Goal: Task Accomplishment & Management: Use online tool/utility

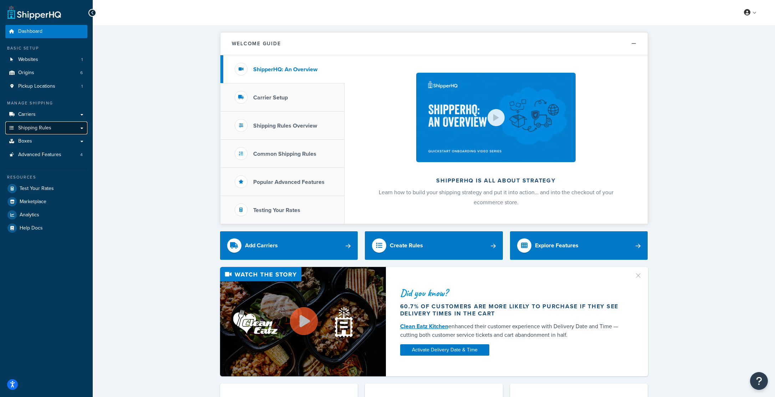
click at [82, 128] on link "Shipping Rules" at bounding box center [46, 128] width 82 height 13
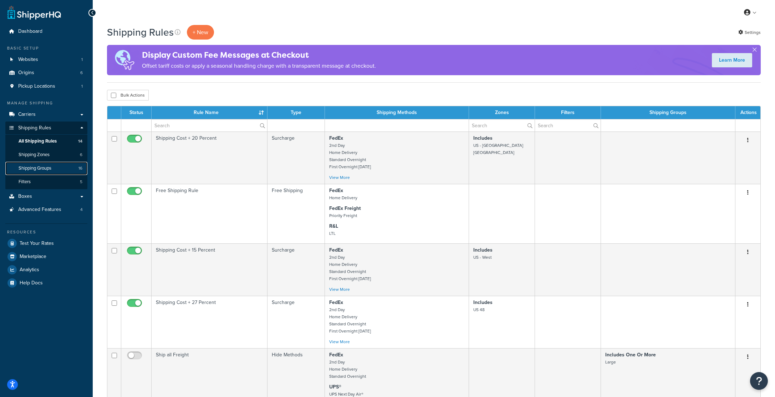
click at [47, 166] on span "Shipping Groups" at bounding box center [35, 168] width 33 height 6
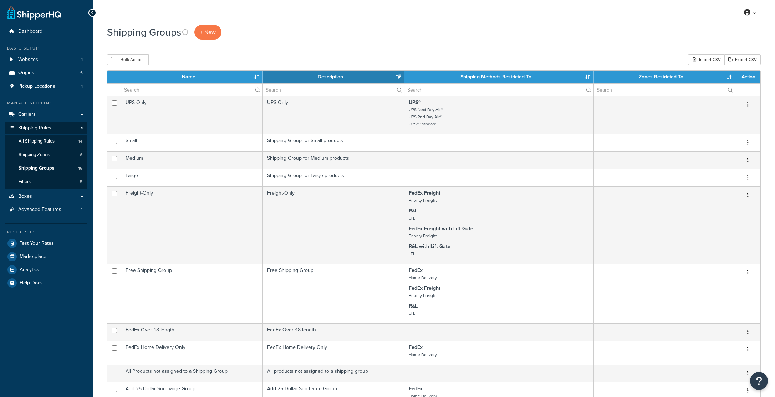
select select "15"
click at [205, 34] on span "+ New" at bounding box center [208, 32] width 16 height 8
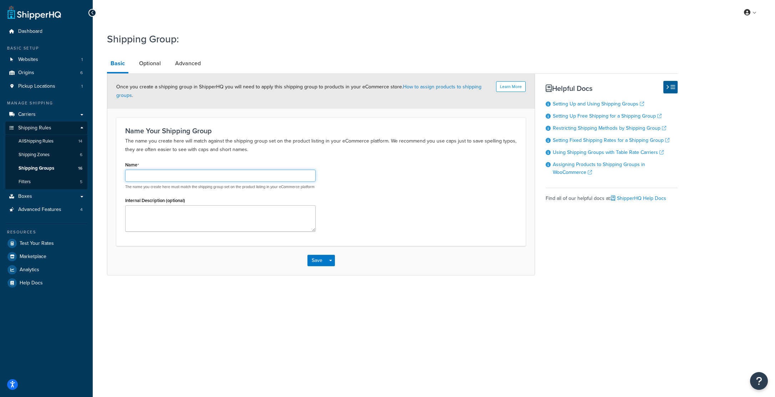
click at [153, 177] on input "Name" at bounding box center [220, 176] width 190 height 12
paste input "Ship Separately - Max 4"
type input "Ship Separately - Max 4"
click at [196, 267] on div "Save Save Dropdown Save and Edit Save and Duplicate Save and Create New" at bounding box center [320, 260] width 427 height 29
click at [160, 223] on textarea "Internal Description (optional)" at bounding box center [220, 218] width 190 height 26
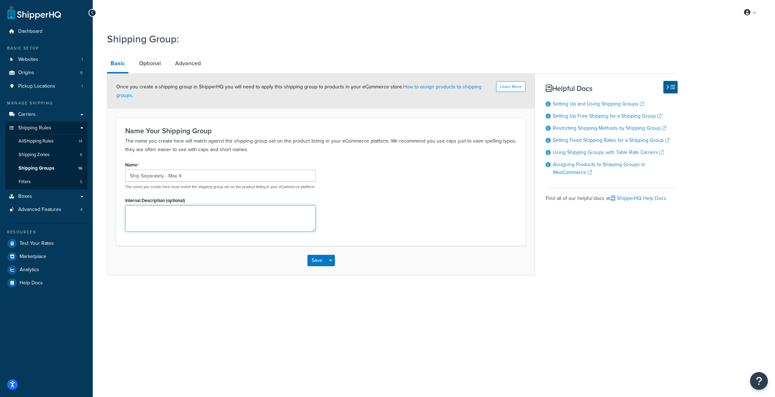
paste textarea "Ship Separately - Max 4"
type textarea "Ship Separately - Max 4"
click at [150, 64] on link "Optional" at bounding box center [149, 63] width 29 height 17
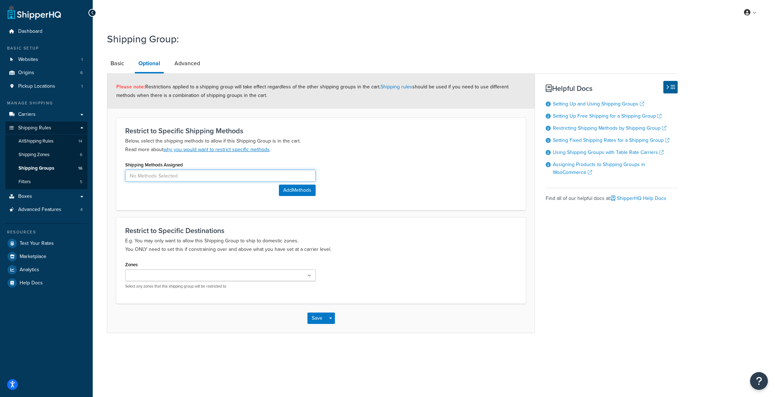
click at [225, 177] on input at bounding box center [220, 176] width 190 height 12
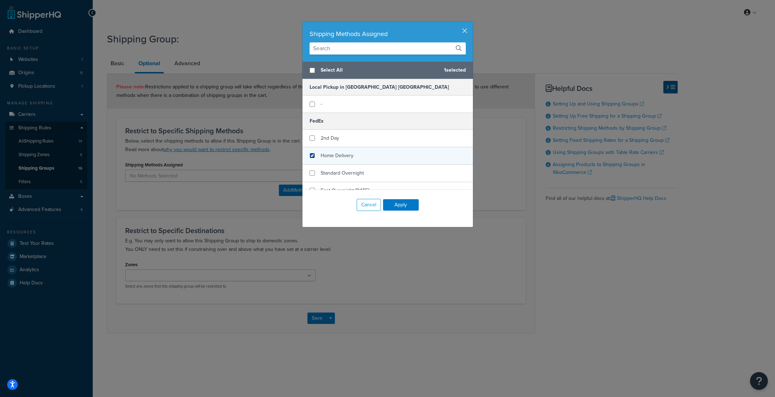
click at [312, 156] on input "checkbox" at bounding box center [311, 155] width 5 height 5
click at [312, 154] on input "checkbox" at bounding box center [311, 155] width 5 height 5
checkbox input "false"
click at [368, 204] on button "Cancel" at bounding box center [368, 205] width 24 height 12
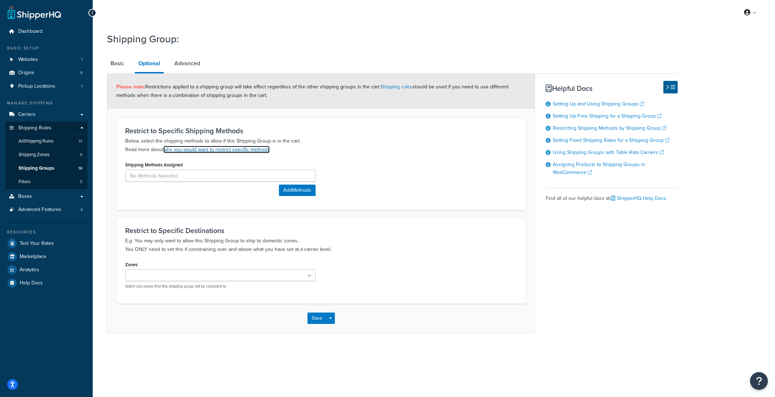
click at [194, 149] on link "why you would want to restrict specific methods" at bounding box center [216, 149] width 106 height 7
click at [193, 63] on link "Advanced" at bounding box center [187, 63] width 33 height 17
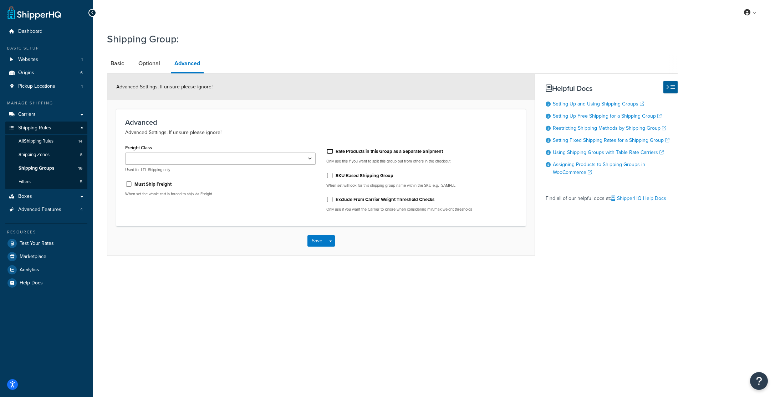
click at [330, 152] on input "Rate Products in this Group as a Separate Shipment" at bounding box center [329, 151] width 7 height 5
checkbox input "true"
click at [148, 63] on link "Optional" at bounding box center [149, 63] width 29 height 17
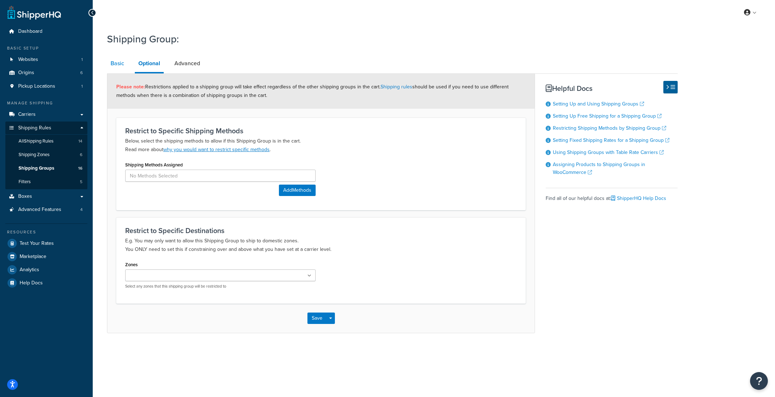
click at [117, 63] on link "Basic" at bounding box center [117, 63] width 21 height 17
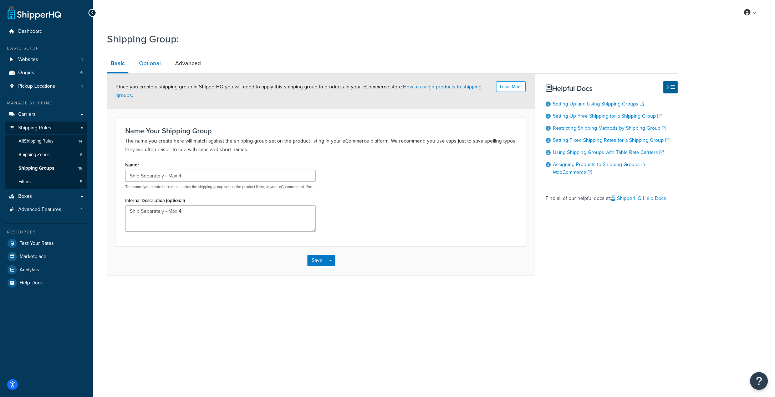
click at [148, 64] on link "Optional" at bounding box center [149, 63] width 29 height 17
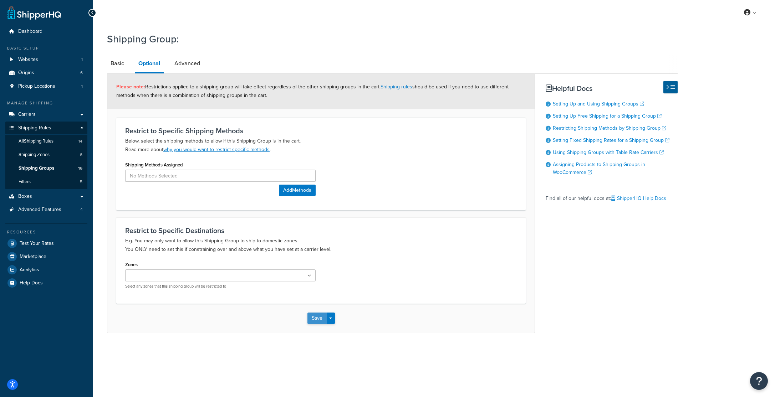
click at [319, 318] on button "Save" at bounding box center [316, 318] width 19 height 11
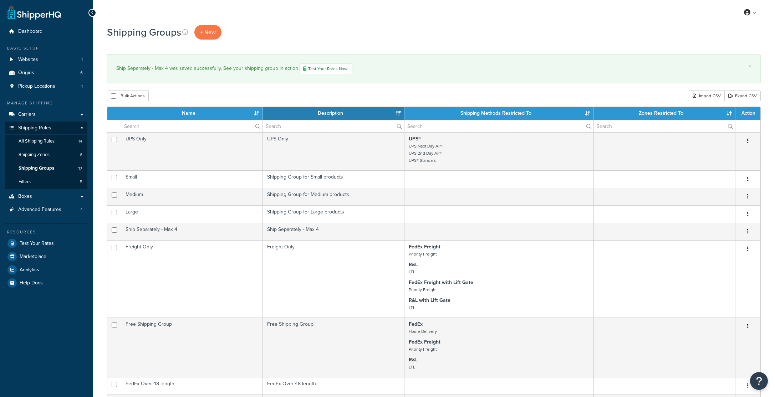
select select "15"
click at [52, 196] on link "Boxes" at bounding box center [46, 196] width 82 height 13
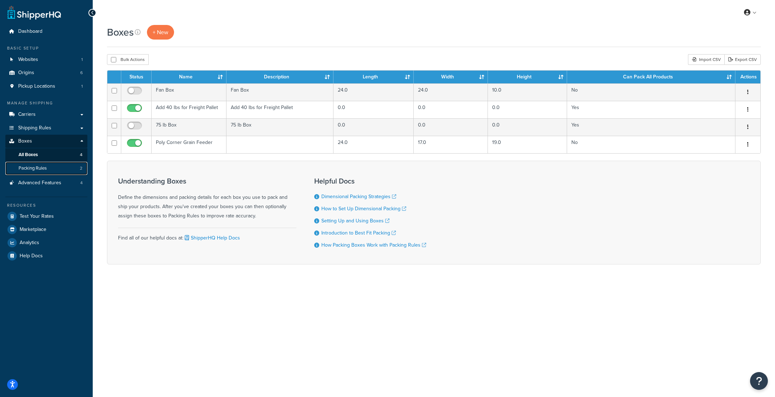
click at [39, 169] on span "Packing Rules" at bounding box center [33, 168] width 28 height 6
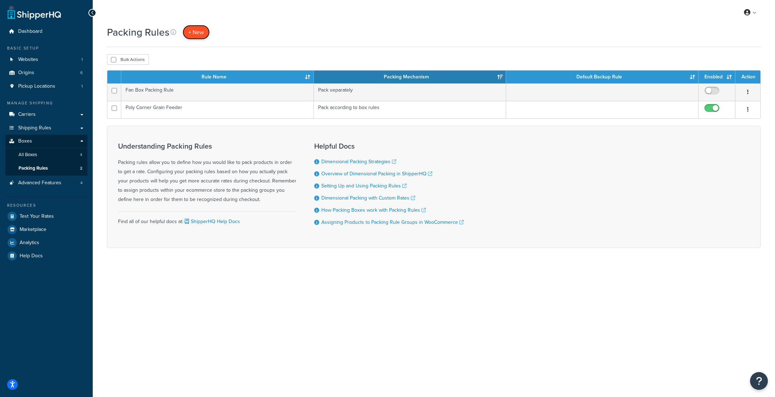
click at [192, 30] on span "+ New" at bounding box center [196, 32] width 16 height 8
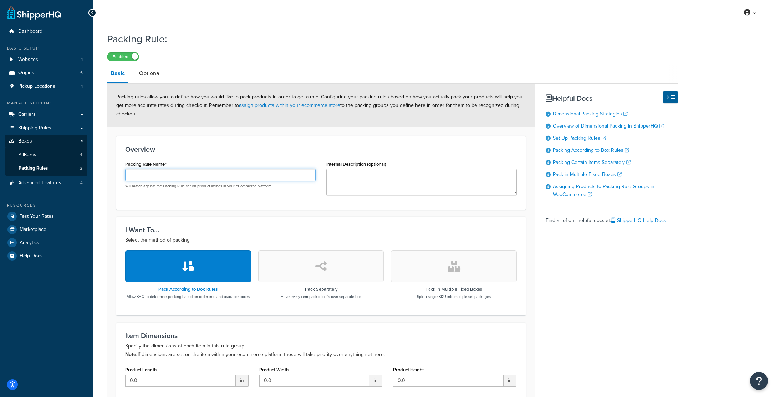
click at [168, 175] on input "Packing Rule Name" at bounding box center [220, 175] width 190 height 12
paste input "Max 4 Items Per Box"
type input "Max 4 Items Per Box"
click at [200, 155] on div "Overview Packing Rule Name Max 4 Items Per Box Will match against the Packing R…" at bounding box center [320, 172] width 409 height 73
click at [376, 179] on textarea "Internal Description (optional)" at bounding box center [421, 182] width 190 height 26
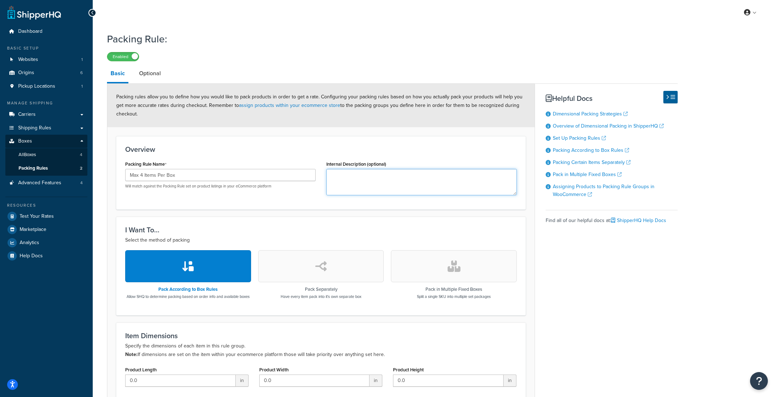
paste textarea "Max 4 Items Per Box"
type textarea "Max 4 Items Per Box"
click at [304, 144] on div "Overview Packing Rule Name Max 4 Items Per Box Will match against the Packing R…" at bounding box center [320, 172] width 409 height 73
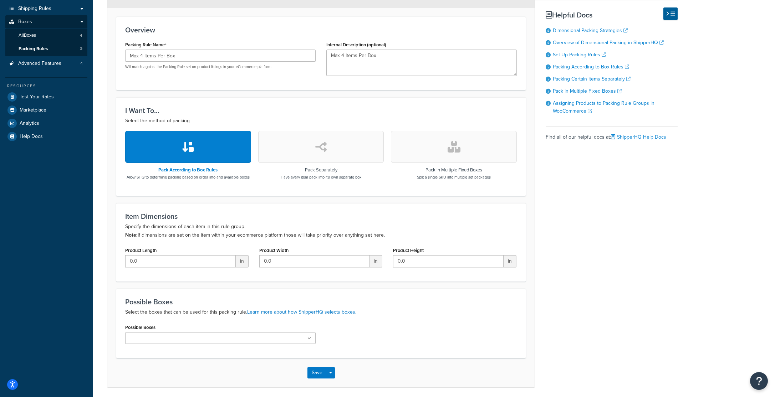
scroll to position [120, 0]
click at [232, 122] on p "Select the method of packing" at bounding box center [320, 120] width 391 height 9
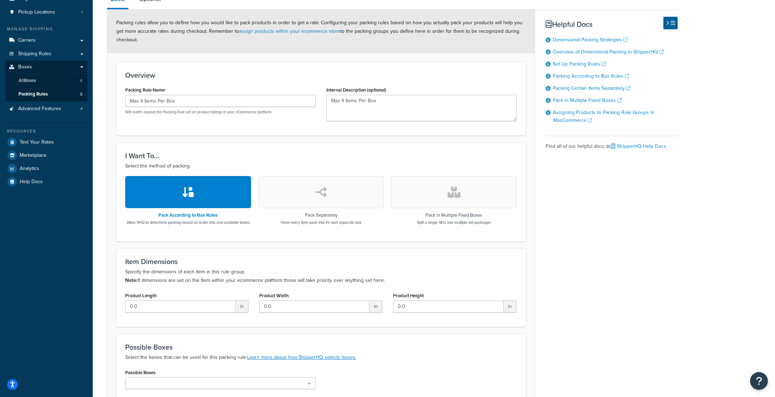
scroll to position [0, 0]
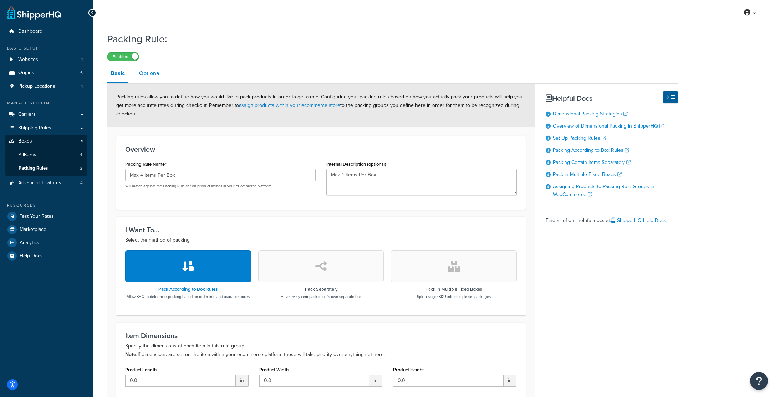
click at [145, 74] on link "Optional" at bounding box center [149, 73] width 29 height 17
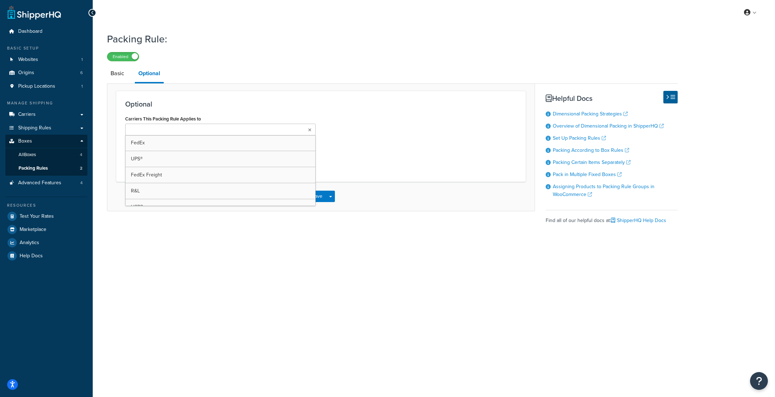
click at [189, 129] on ul at bounding box center [220, 130] width 190 height 12
click at [113, 74] on link "Basic" at bounding box center [117, 73] width 21 height 17
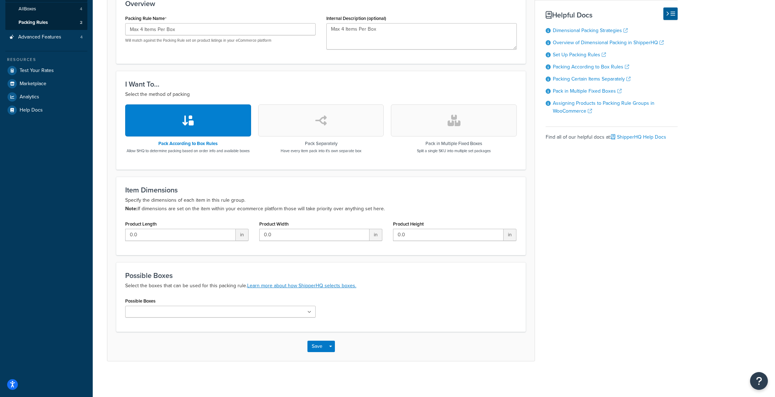
scroll to position [152, 0]
click at [178, 314] on input "Possible Boxes" at bounding box center [158, 312] width 63 height 8
click at [524, 360] on div "Save Save Dropdown Save and Edit Save and Duplicate Save and Create New" at bounding box center [320, 346] width 427 height 29
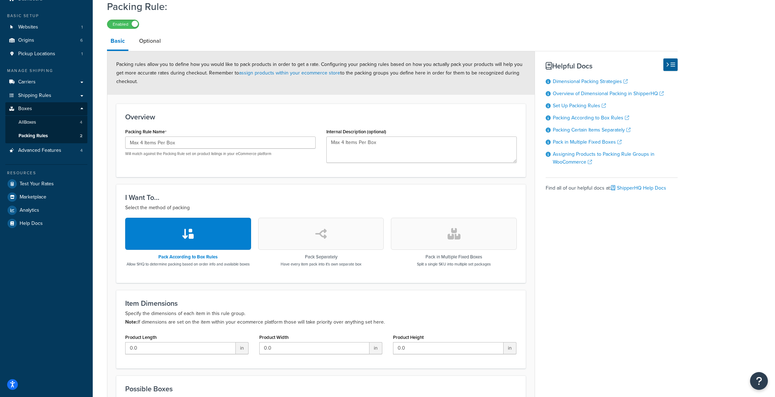
scroll to position [0, 0]
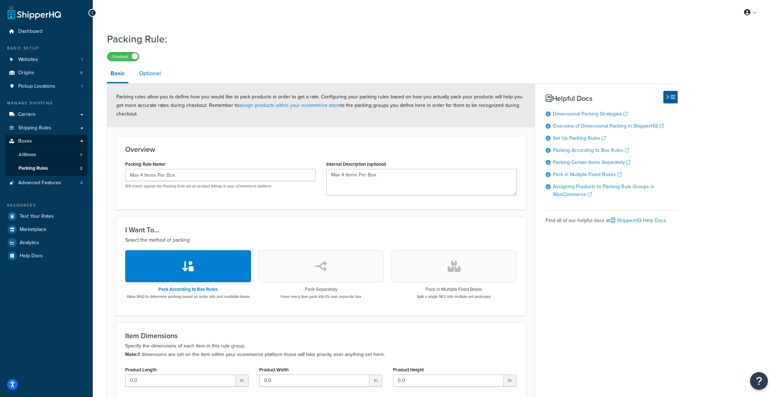
click at [147, 74] on link "Optional" at bounding box center [149, 73] width 29 height 17
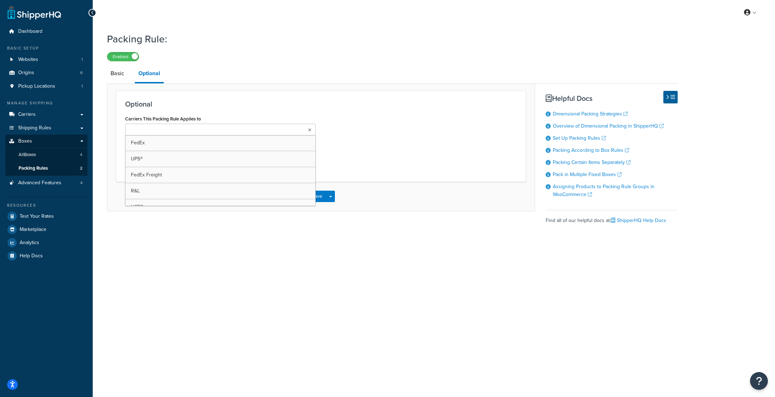
click at [163, 130] on input "Carriers This Packing Rule Applies to" at bounding box center [158, 130] width 63 height 8
click at [374, 128] on div "Carriers This Packing Rule Applies to FedEx UPS® FedEx Freight R&L USPS Local P…" at bounding box center [321, 144] width 402 height 61
click at [310, 131] on icon at bounding box center [309, 130] width 3 height 4
click at [151, 130] on li "FedEx" at bounding box center [140, 130] width 26 height 11
click at [148, 132] on icon at bounding box center [149, 130] width 3 height 4
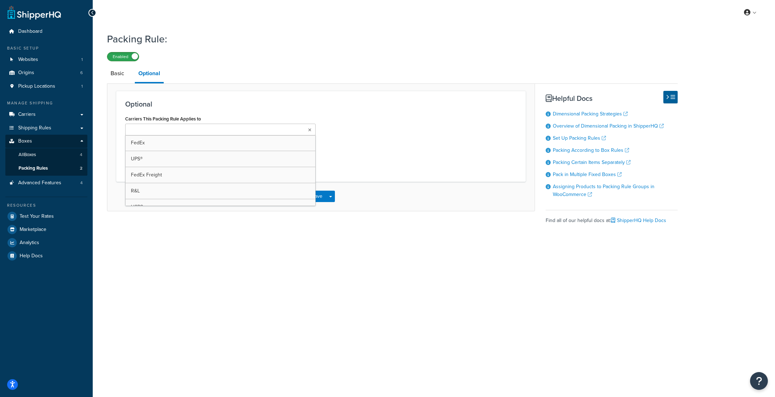
click at [109, 56] on label "Enabled" at bounding box center [122, 56] width 31 height 9
click at [127, 58] on label "Disabled" at bounding box center [122, 56] width 31 height 9
click at [119, 72] on link "Basic" at bounding box center [117, 73] width 21 height 17
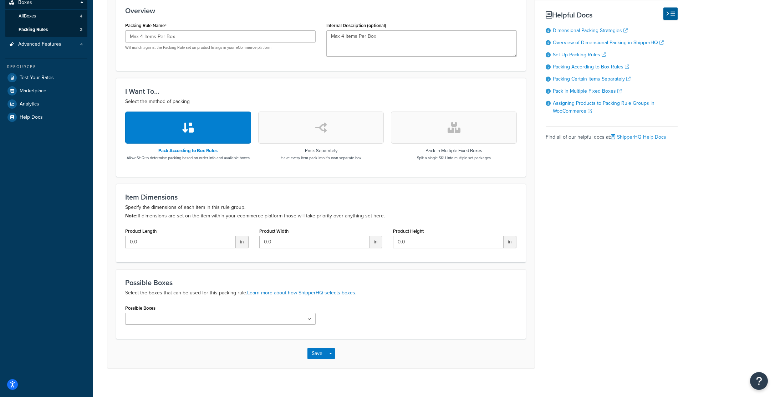
scroll to position [152, 0]
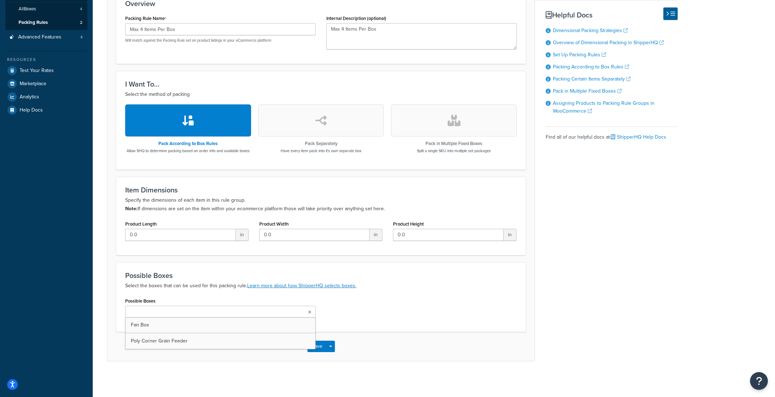
click at [310, 312] on icon at bounding box center [309, 312] width 3 height 4
click at [637, 308] on div "Basic Optional Packing rules allow you to define how you would like to pack pro…" at bounding box center [392, 140] width 570 height 442
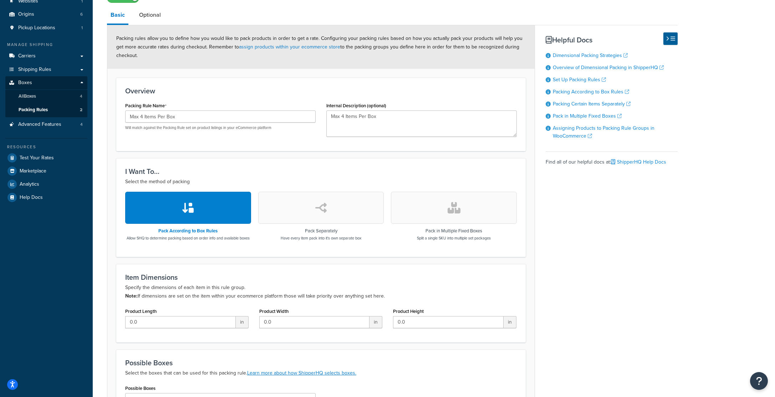
scroll to position [57, 0]
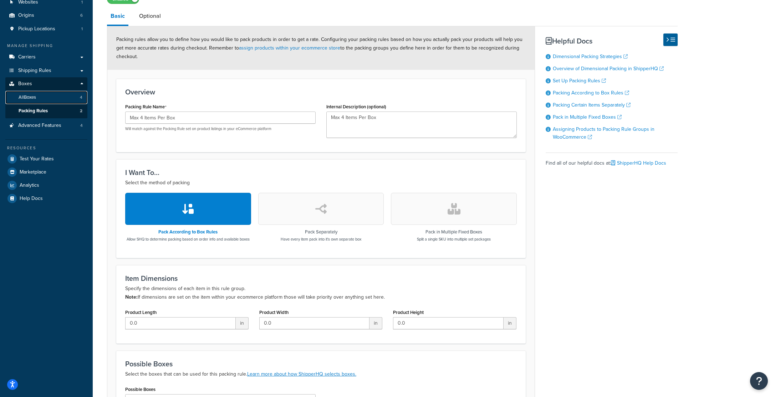
click at [22, 95] on span "All Boxes" at bounding box center [27, 97] width 17 height 6
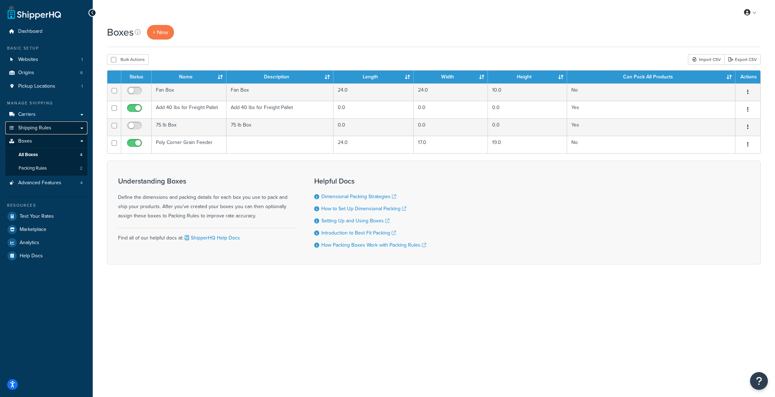
click at [36, 128] on span "Shipping Rules" at bounding box center [34, 128] width 33 height 6
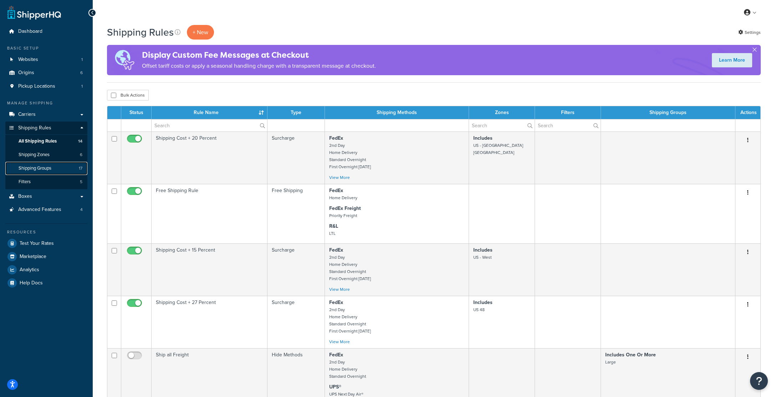
click at [33, 170] on span "Shipping Groups" at bounding box center [35, 168] width 33 height 6
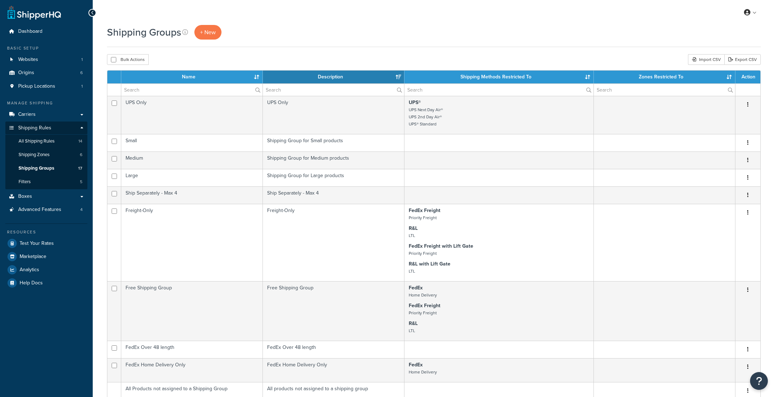
select select "15"
click at [26, 183] on span "Filters" at bounding box center [25, 182] width 12 height 6
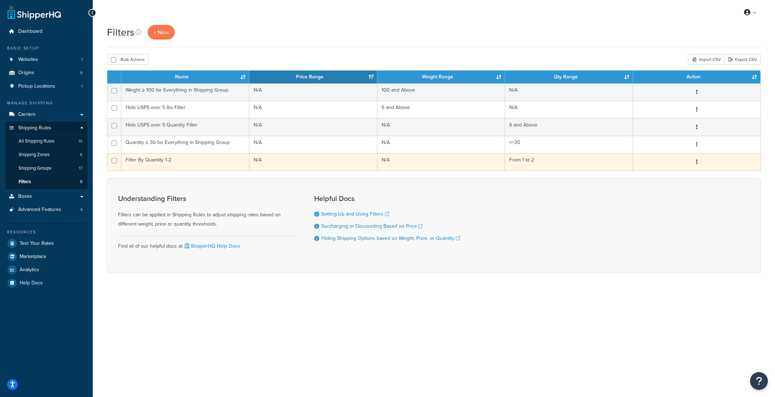
click at [154, 160] on td "Filter By Quantity 1-2" at bounding box center [185, 161] width 128 height 17
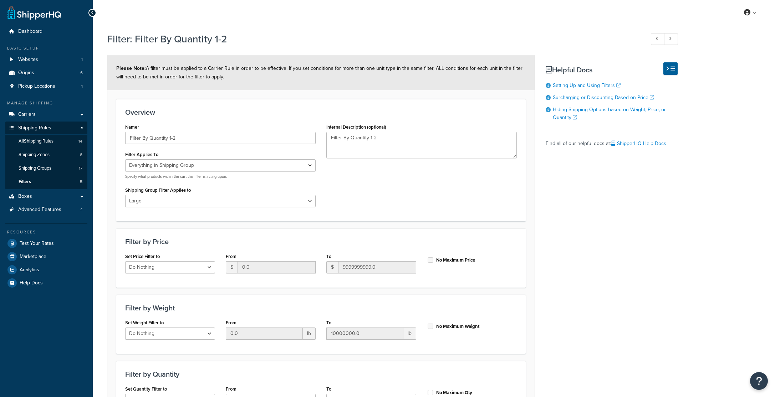
select select "SHIPPING_GROUP"
select select "289542"
select select "range"
